Goal: Task Accomplishment & Management: Manage account settings

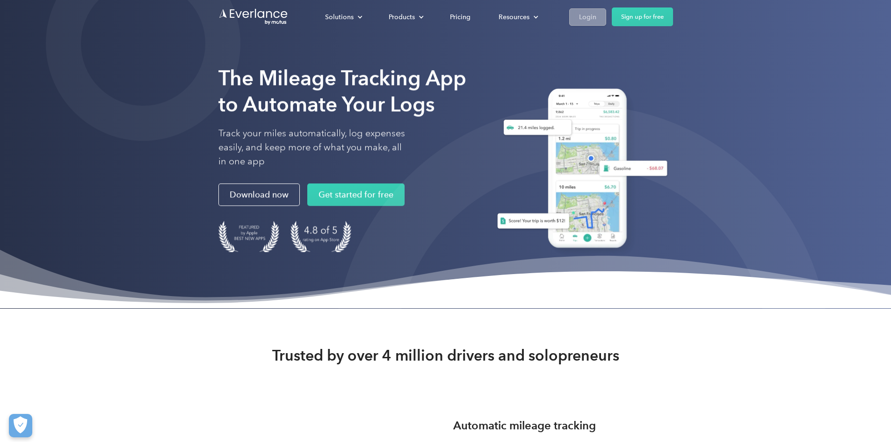
click at [606, 17] on link "Login" at bounding box center [587, 16] width 37 height 17
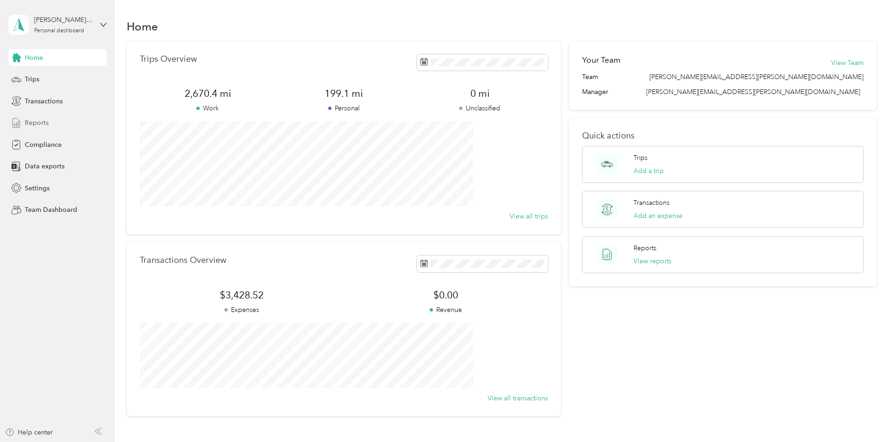
click at [34, 112] on div "Home Trips Transactions Reports Compliance Data exports Settings Team Dashboard" at bounding box center [57, 133] width 98 height 169
click at [34, 120] on span "Reports" at bounding box center [37, 123] width 24 height 10
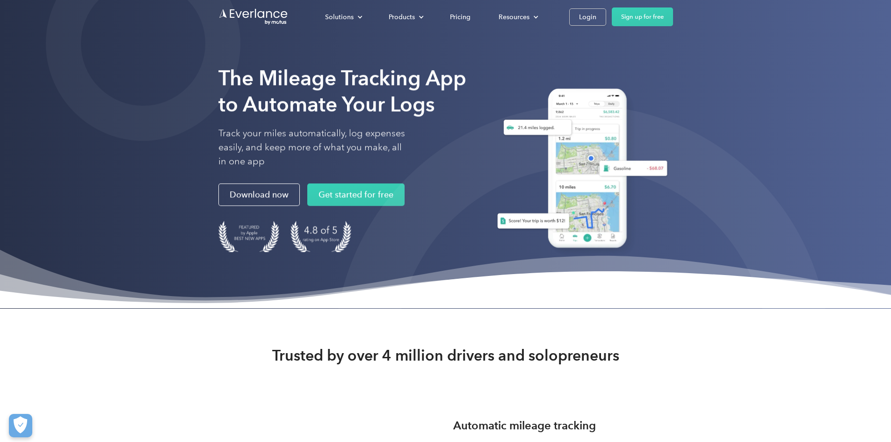
click at [673, 29] on div "Solutions For companies Easy vehicle reimbursements For self-employed Maximize …" at bounding box center [445, 17] width 454 height 34
click at [596, 18] on div "Login" at bounding box center [587, 17] width 17 height 12
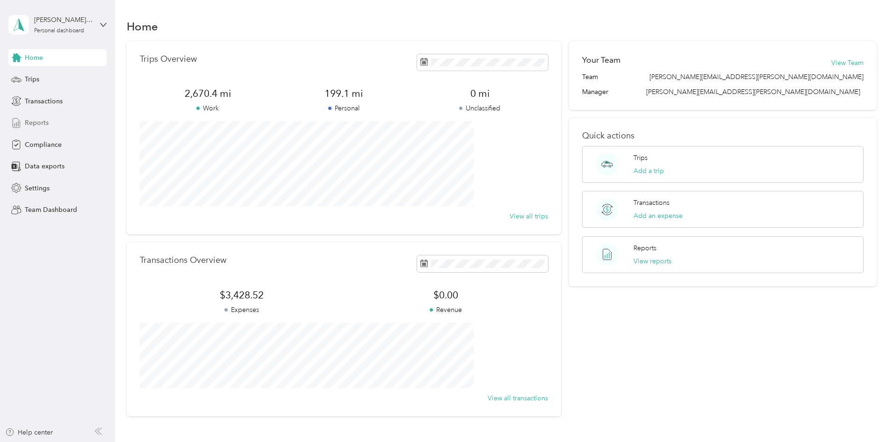
click at [48, 122] on span "Reports" at bounding box center [37, 123] width 24 height 10
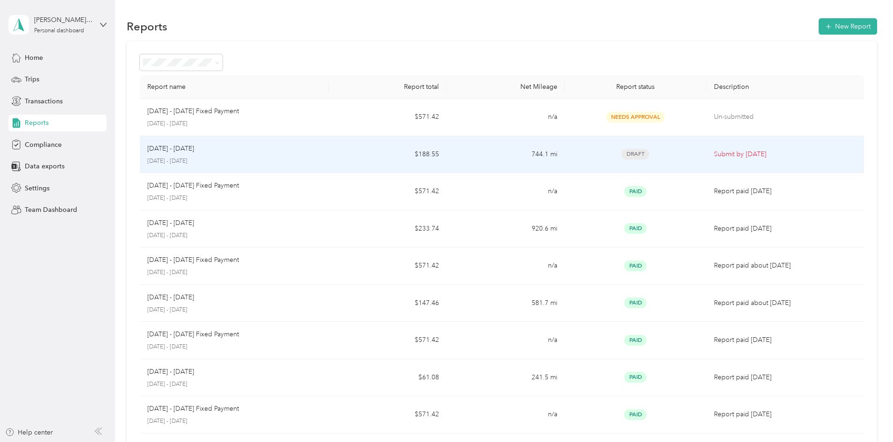
click at [466, 148] on td "744.1 mi" at bounding box center [505, 154] width 118 height 37
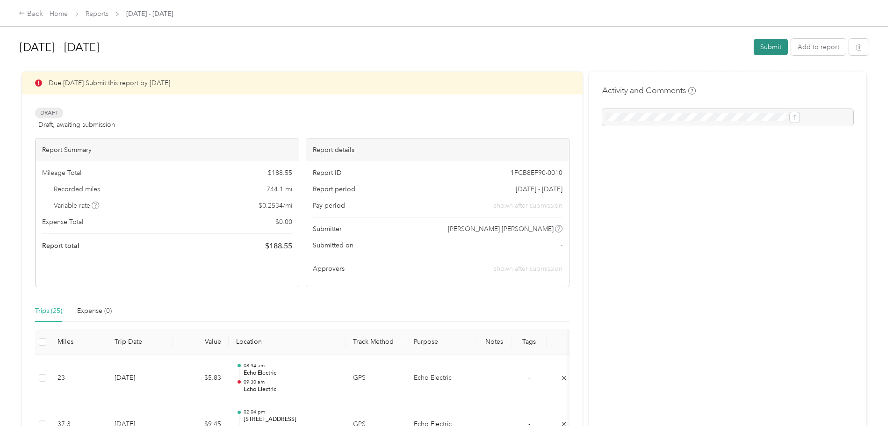
click at [754, 48] on button "Submit" at bounding box center [771, 47] width 34 height 16
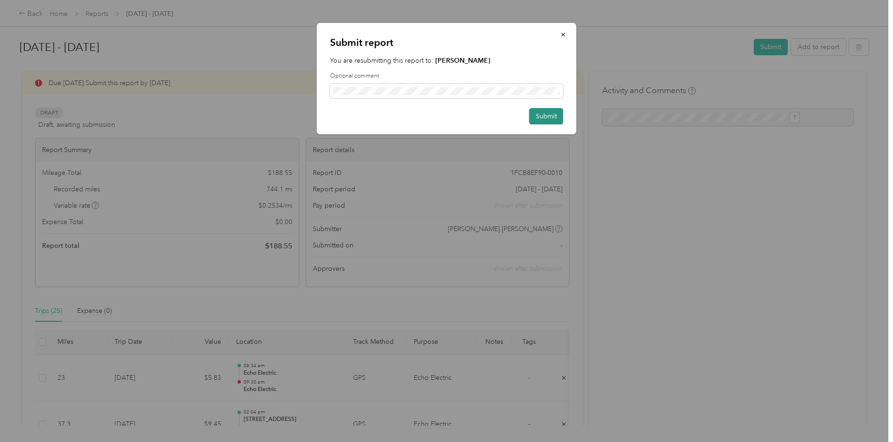
click at [556, 116] on button "Submit" at bounding box center [546, 116] width 34 height 16
